Goal: Transaction & Acquisition: Purchase product/service

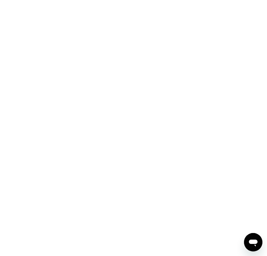
click at [164, 124] on div at bounding box center [133, 128] width 267 height 256
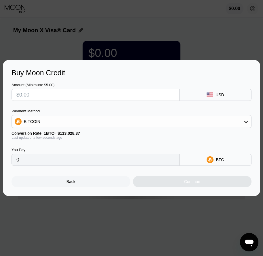
drag, startPoint x: 93, startPoint y: 184, endPoint x: 90, endPoint y: 185, distance: 3.5
click at [93, 184] on div "Back" at bounding box center [71, 182] width 119 height 12
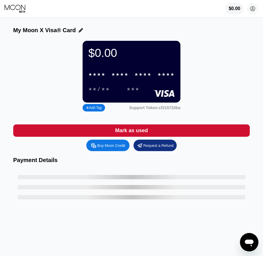
click at [135, 78] on div "* * * *" at bounding box center [142, 75] width 17 height 7
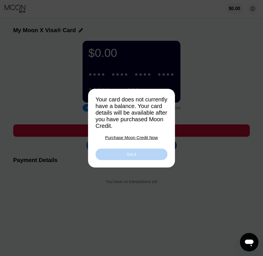
click at [139, 158] on div "Got it" at bounding box center [132, 155] width 72 height 12
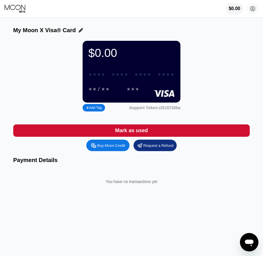
click at [133, 78] on div "* * * * * * * * * * * * ****" at bounding box center [131, 75] width 93 height 12
